Goal: Find specific page/section: Find specific page/section

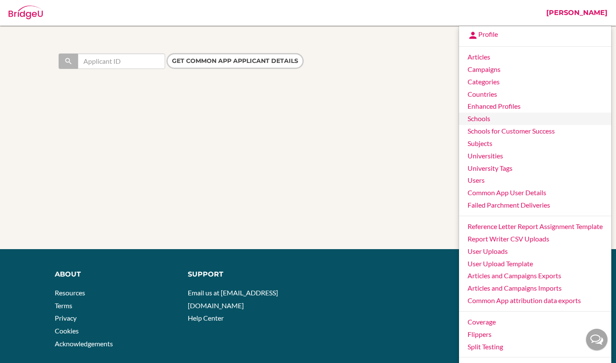
click at [476, 117] on link "Schools" at bounding box center [535, 119] width 152 height 12
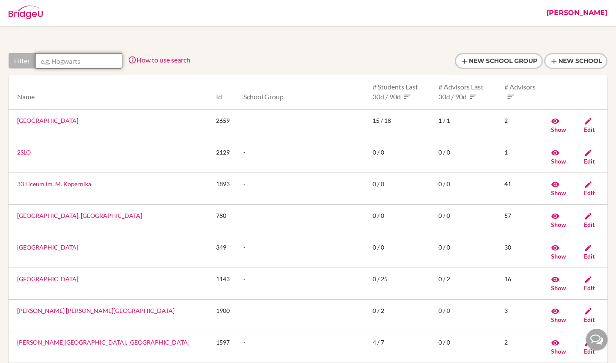
click at [59, 62] on input "text" at bounding box center [78, 60] width 87 height 15
paste input "[GEOGRAPHIC_DATA][PERSON_NAME]"
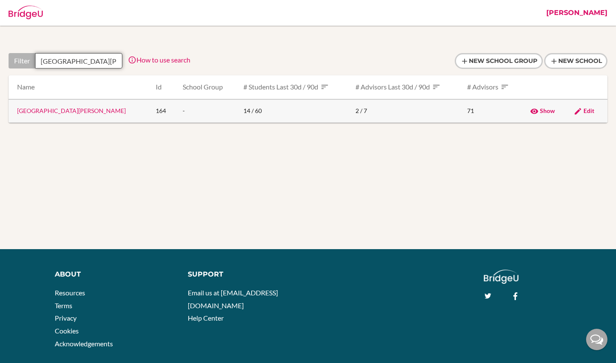
type input "[GEOGRAPHIC_DATA][PERSON_NAME]"
click at [79, 110] on link "[GEOGRAPHIC_DATA][PERSON_NAME]" at bounding box center [71, 110] width 109 height 7
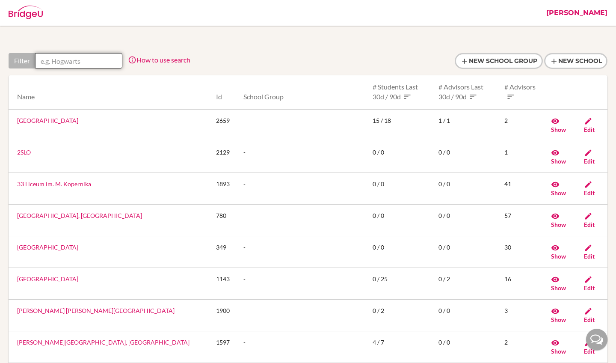
click at [78, 62] on input "text" at bounding box center [78, 60] width 87 height 15
paste input "[GEOGRAPHIC_DATA][PERSON_NAME]"
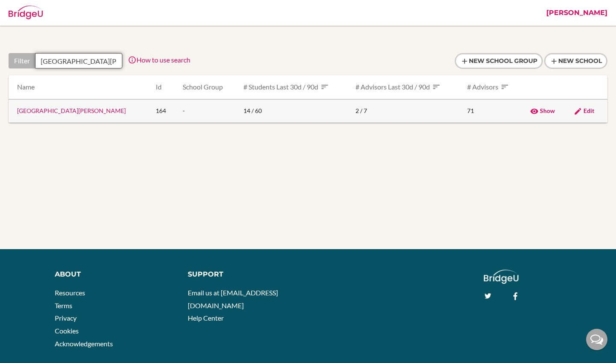
type input "[GEOGRAPHIC_DATA][PERSON_NAME]"
click at [541, 111] on span "Show" at bounding box center [547, 110] width 15 height 7
